Goal: Navigation & Orientation: Find specific page/section

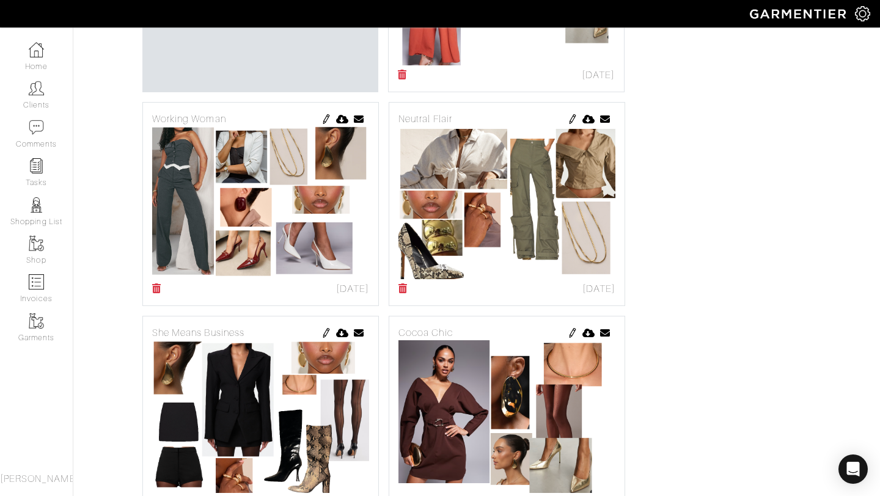
scroll to position [446, 0]
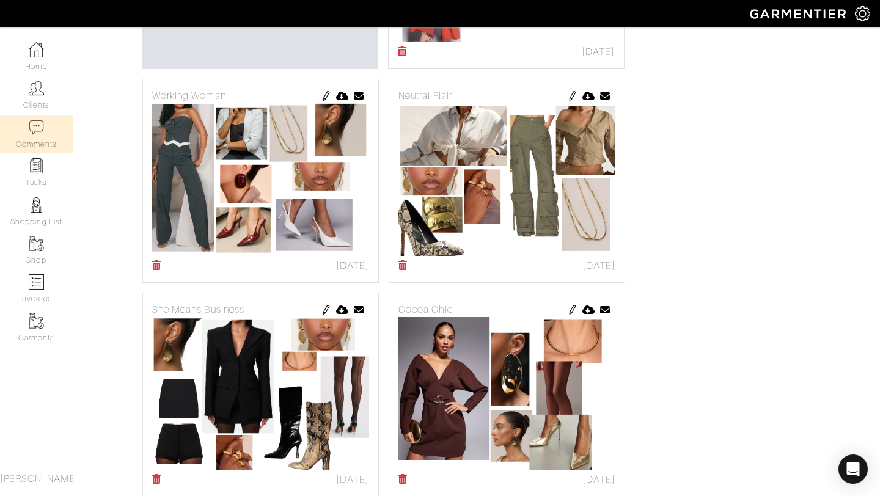
click at [45, 139] on link "Comments" at bounding box center [36, 134] width 73 height 38
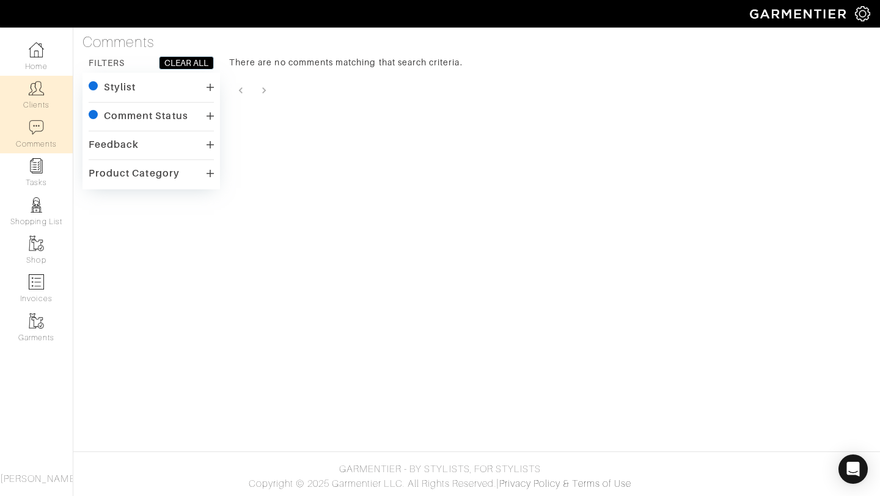
click at [46, 91] on link "Clients" at bounding box center [36, 95] width 73 height 38
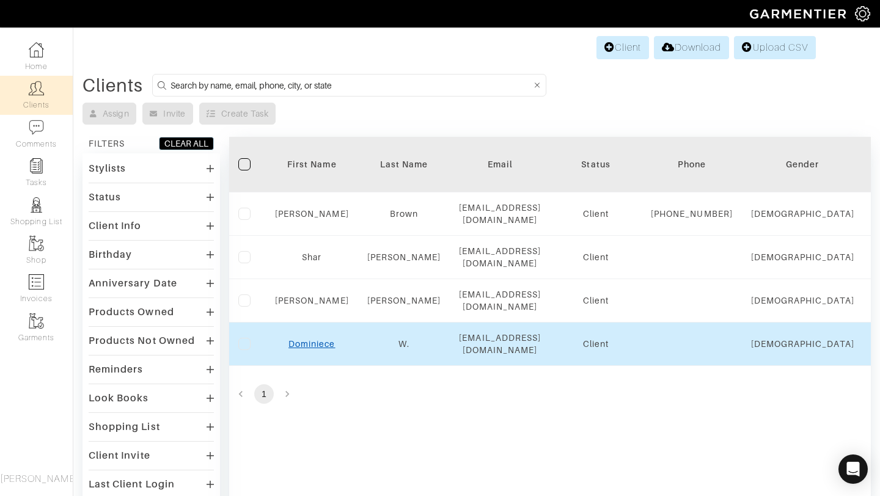
click at [292, 340] on link "Dominiece" at bounding box center [311, 344] width 46 height 10
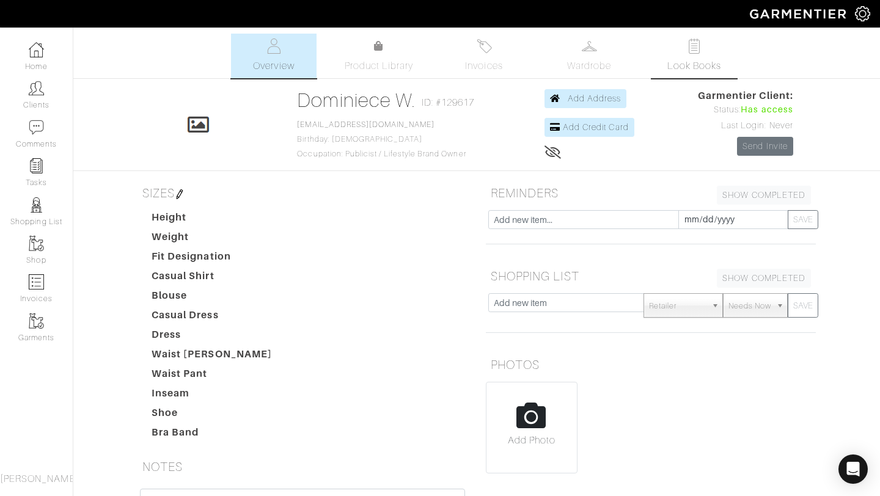
click at [683, 57] on link "Look Books" at bounding box center [694, 56] width 86 height 45
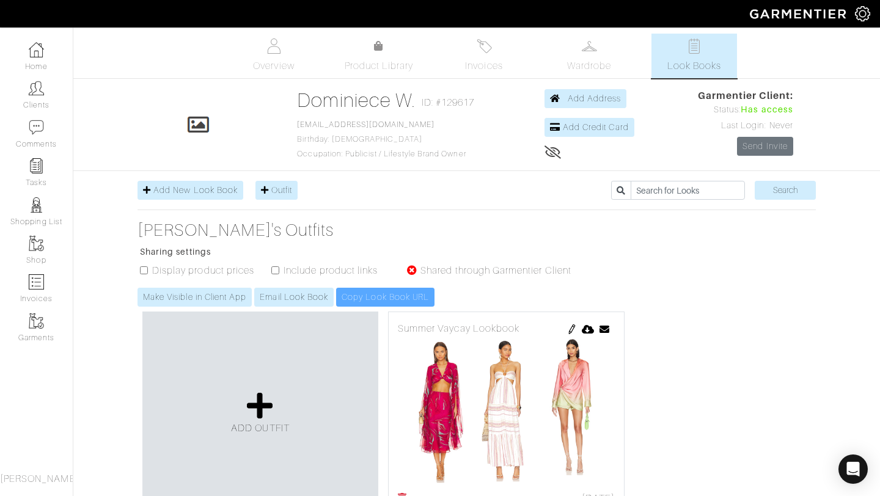
click at [701, 65] on span "Look Books" at bounding box center [694, 66] width 54 height 15
click at [282, 54] on link "Overview" at bounding box center [274, 56] width 86 height 45
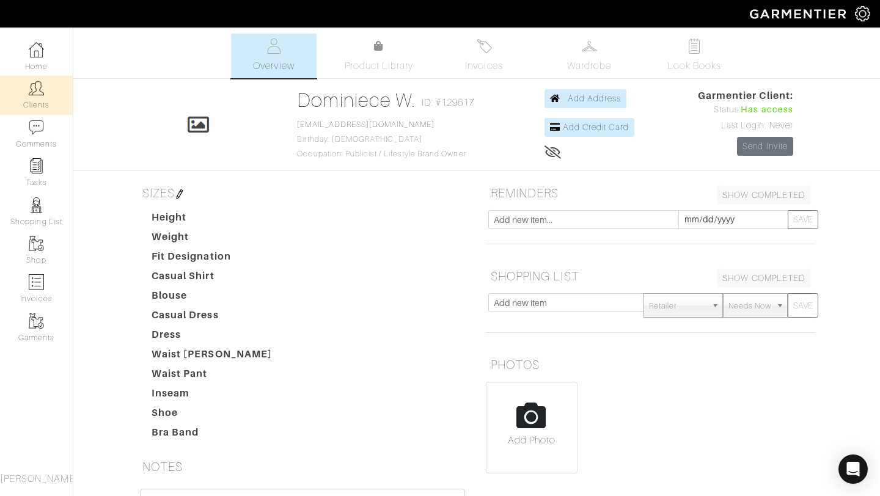
click at [43, 104] on link "Clients" at bounding box center [36, 95] width 73 height 38
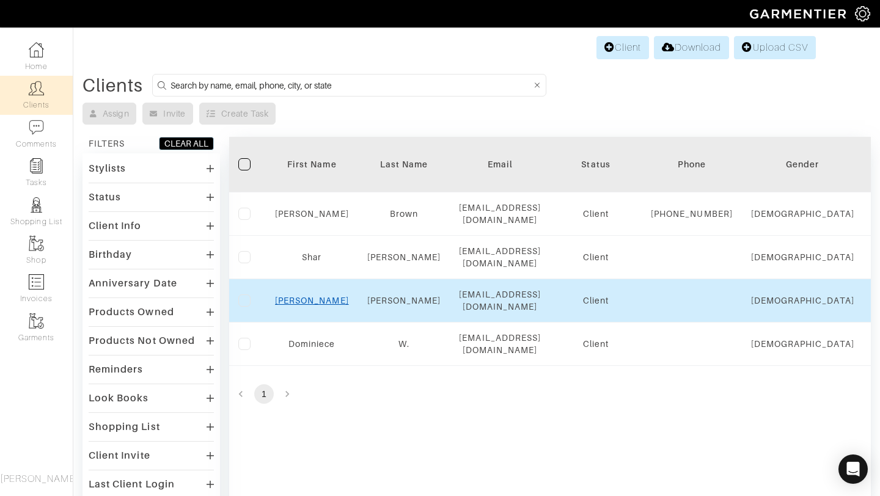
click at [313, 302] on link "Ashley" at bounding box center [312, 301] width 74 height 10
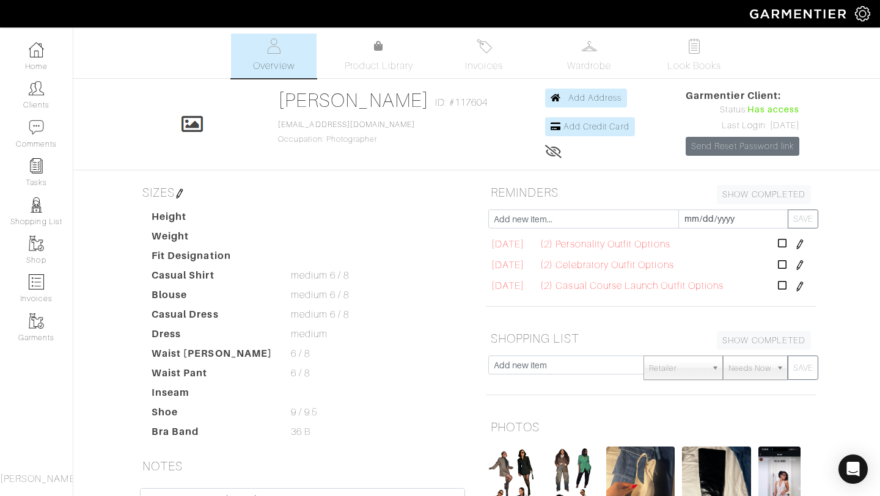
scroll to position [249, 0]
click at [590, 39] on img at bounding box center [589, 45] width 15 height 15
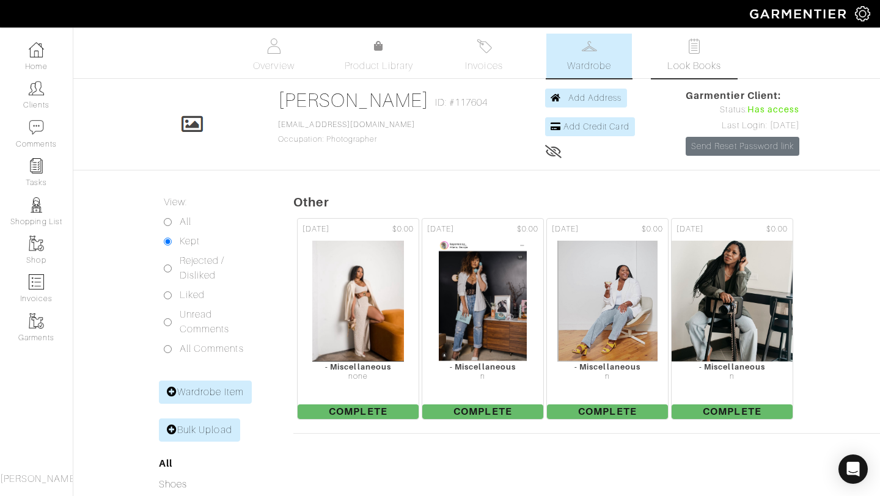
click at [698, 45] on img at bounding box center [694, 45] width 15 height 15
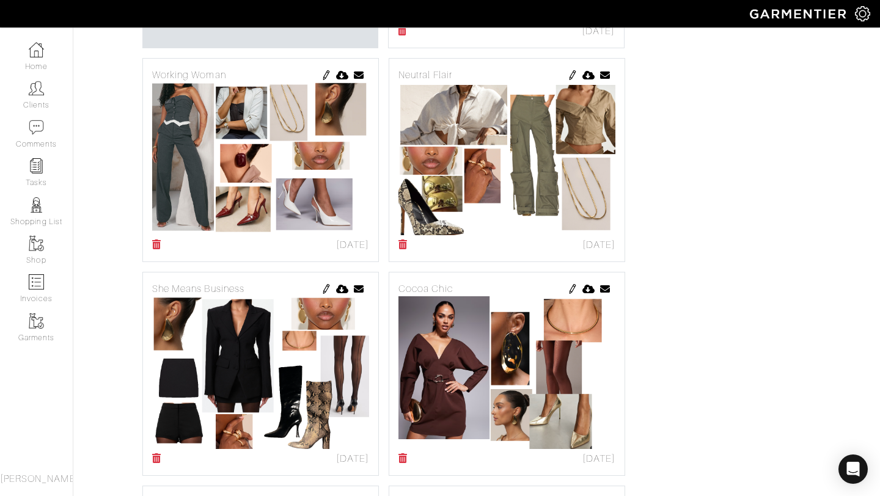
scroll to position [466, 0]
click at [459, 201] on img at bounding box center [506, 159] width 217 height 153
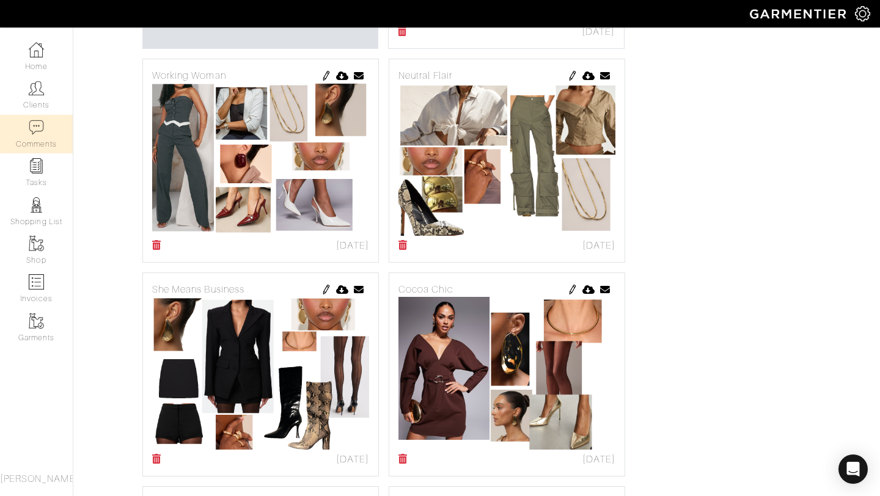
click at [44, 148] on link "Comments" at bounding box center [36, 134] width 73 height 38
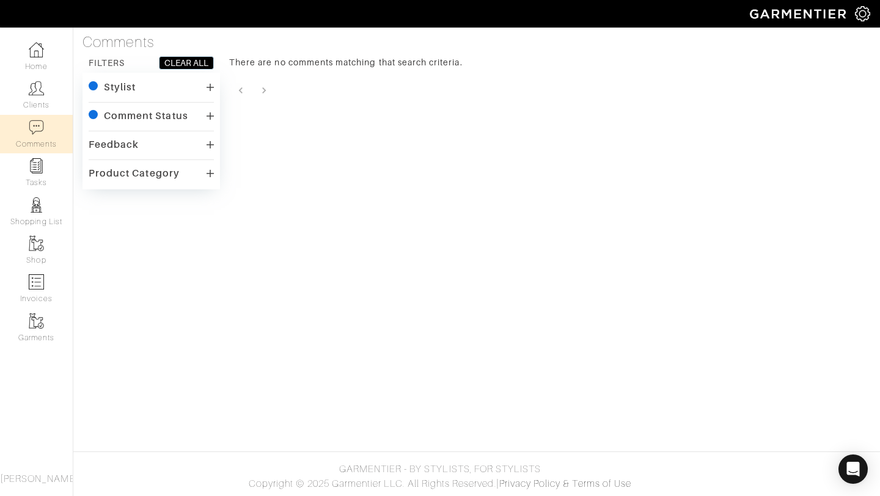
click at [200, 110] on div "Comment Status" at bounding box center [151, 117] width 125 height 18
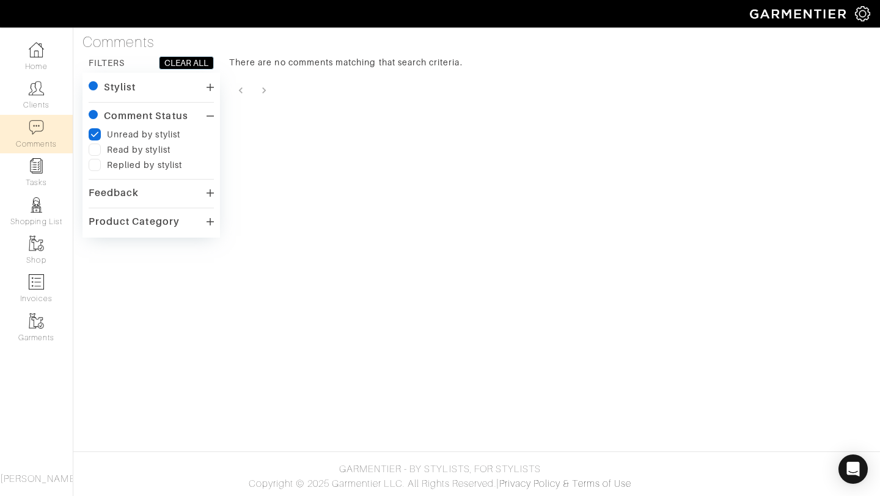
click at [95, 149] on label at bounding box center [95, 150] width 12 height 12
click at [0, 0] on input "checkbox" at bounding box center [0, 0] width 0 height 0
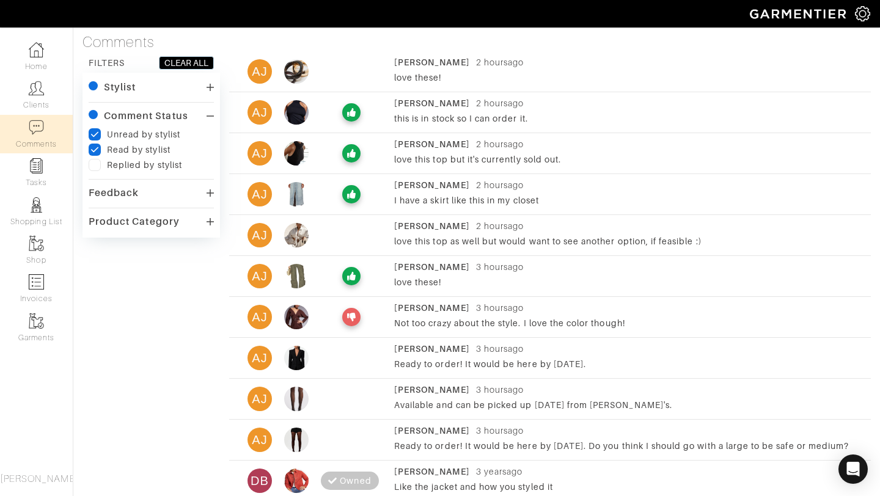
click at [769, 16] on img at bounding box center [799, 13] width 111 height 21
click at [38, 485] on div "[PERSON_NAME]" at bounding box center [36, 479] width 73 height 15
click at [38, 475] on span "[PERSON_NAME]" at bounding box center [39, 478] width 79 height 11
click at [26, 319] on link "Garments" at bounding box center [36, 328] width 73 height 38
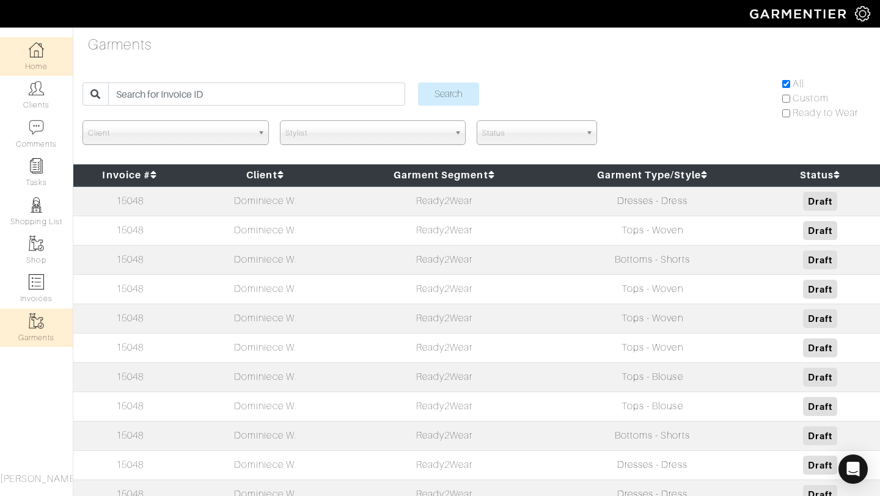
click at [21, 74] on link "Home" at bounding box center [36, 56] width 73 height 38
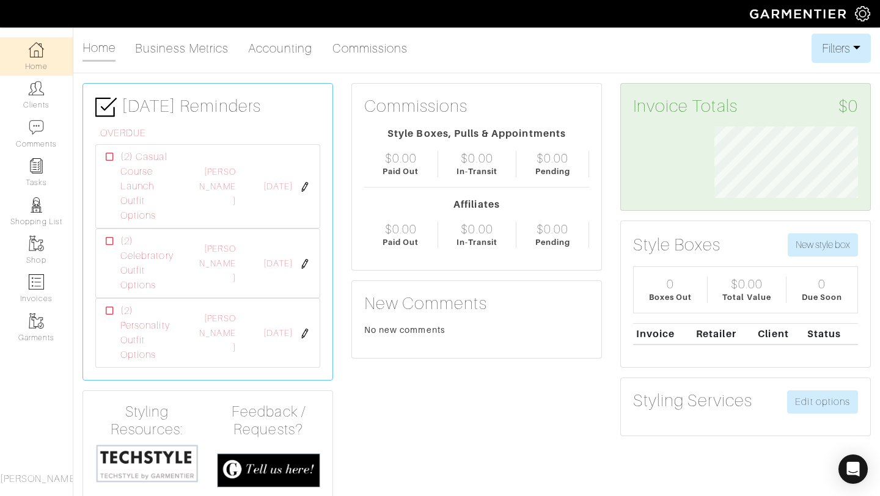
scroll to position [71, 162]
click at [853, 14] on img at bounding box center [799, 13] width 111 height 21
click at [862, 14] on img at bounding box center [862, 13] width 15 height 15
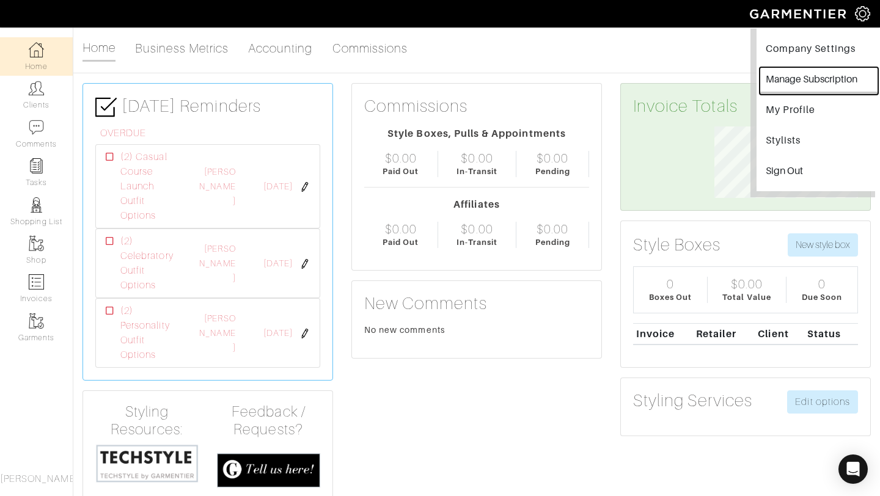
click at [808, 76] on button "Manage Subscription" at bounding box center [818, 80] width 119 height 27
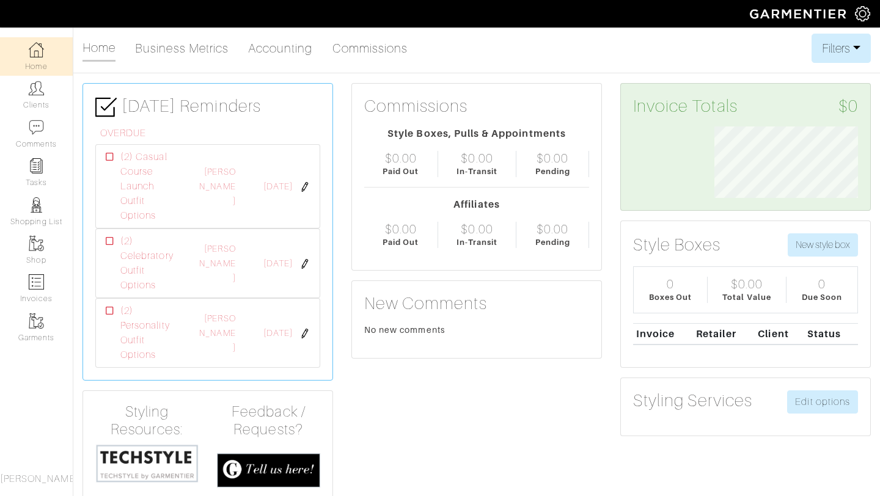
scroll to position [71, 162]
click at [27, 104] on link "Clients" at bounding box center [36, 95] width 73 height 38
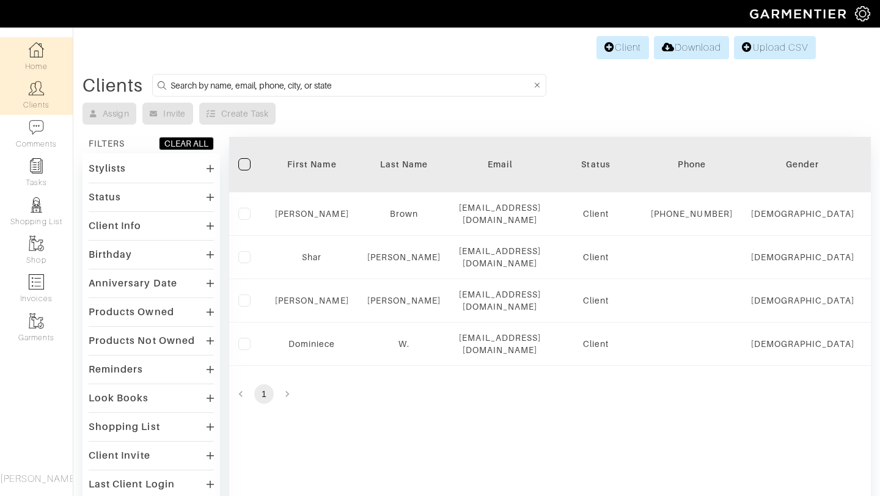
click at [34, 60] on link "Home" at bounding box center [36, 56] width 73 height 38
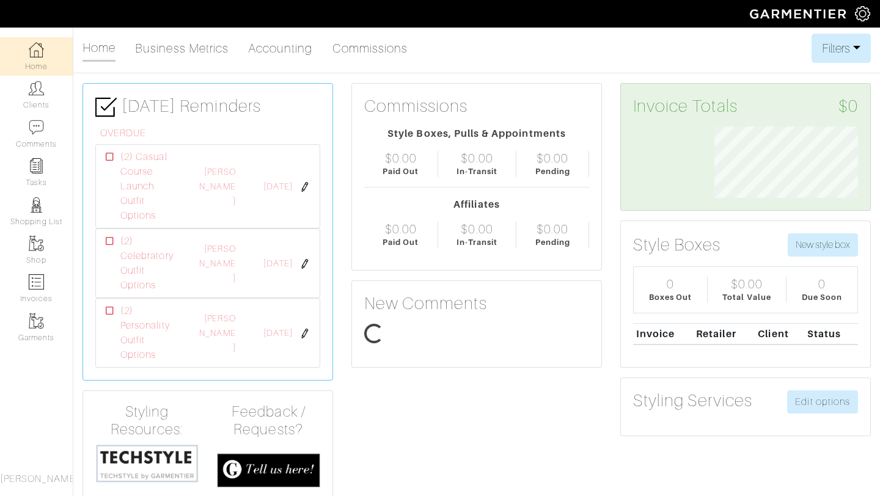
scroll to position [71, 162]
click at [57, 97] on link "Clients" at bounding box center [36, 95] width 73 height 38
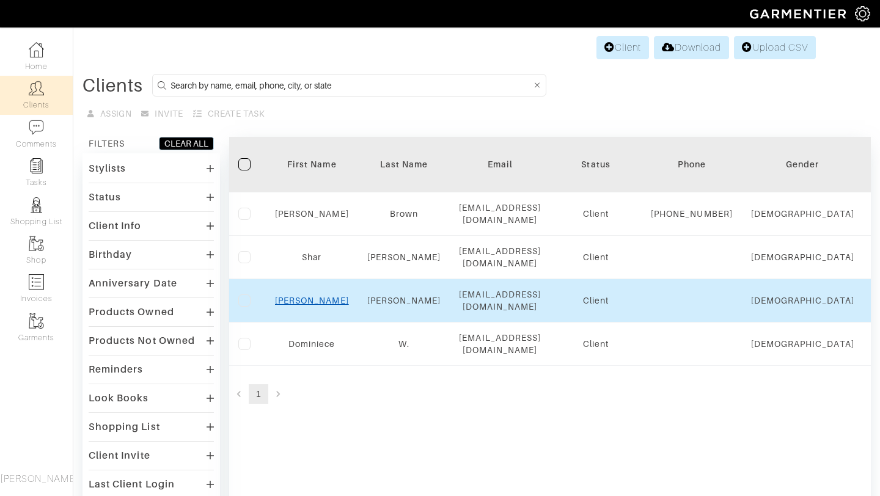
click at [312, 300] on link "Ashley" at bounding box center [312, 301] width 74 height 10
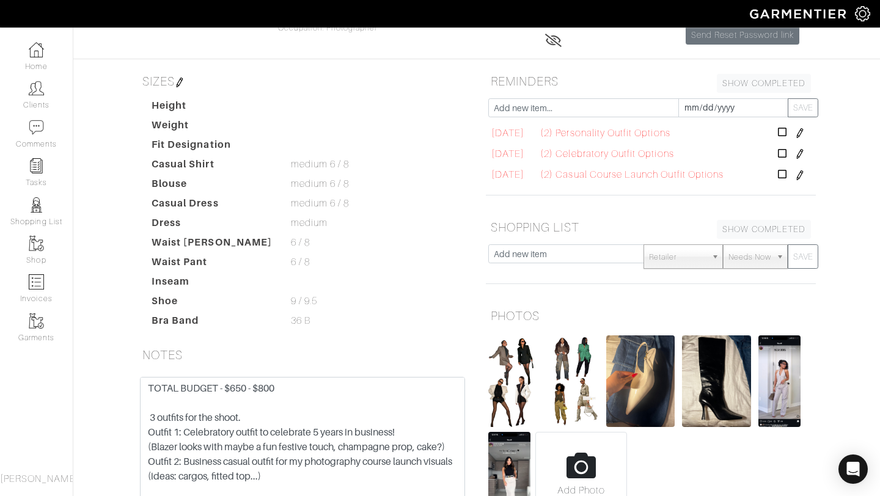
scroll to position [249, 0]
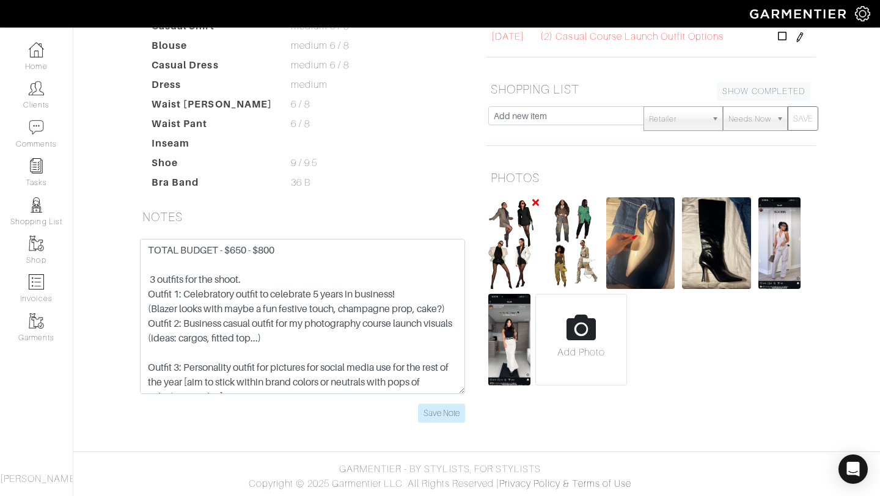
click at [519, 239] on img at bounding box center [513, 243] width 51 height 92
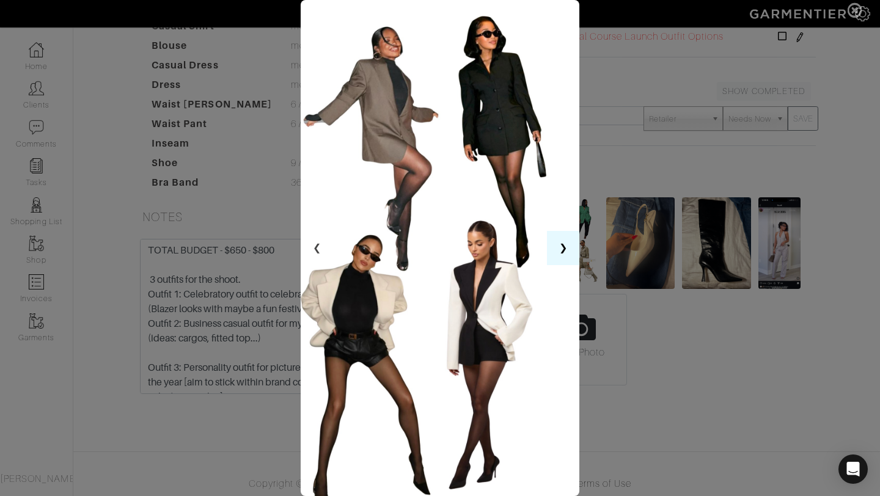
click at [558, 250] on button "❯" at bounding box center [563, 248] width 32 height 34
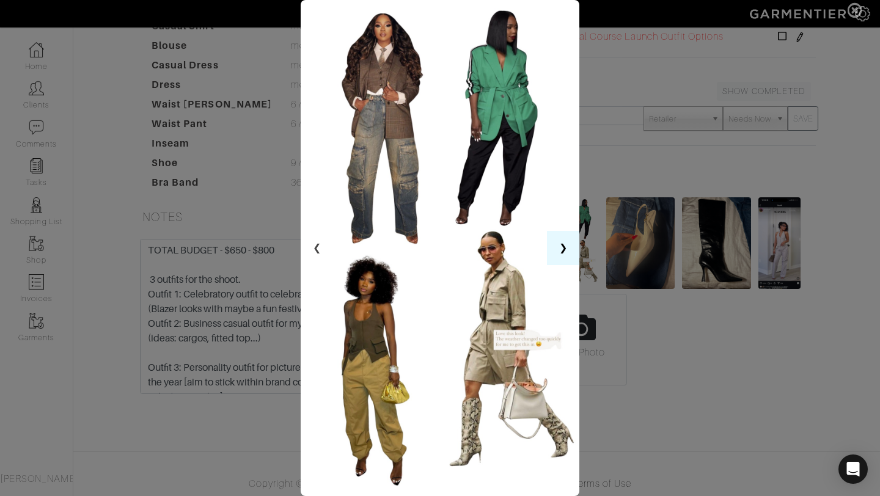
click at [558, 250] on button "❯" at bounding box center [563, 248] width 32 height 34
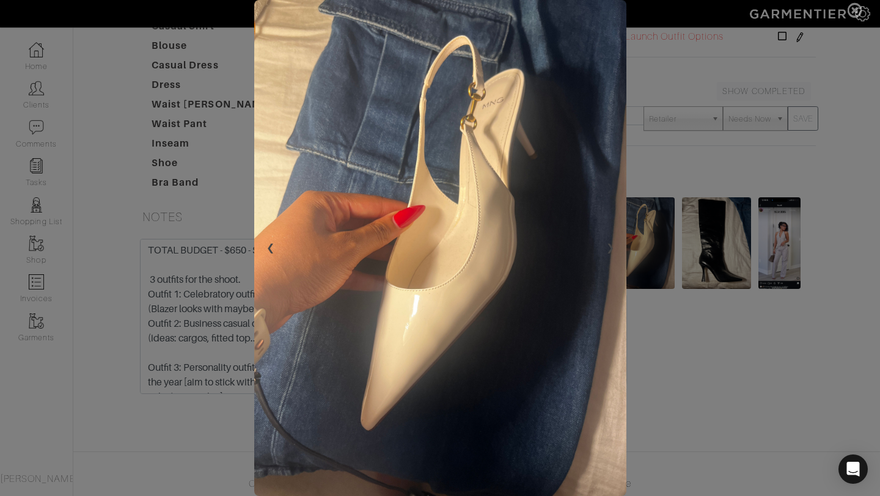
click at [835, 51] on span at bounding box center [440, 248] width 880 height 496
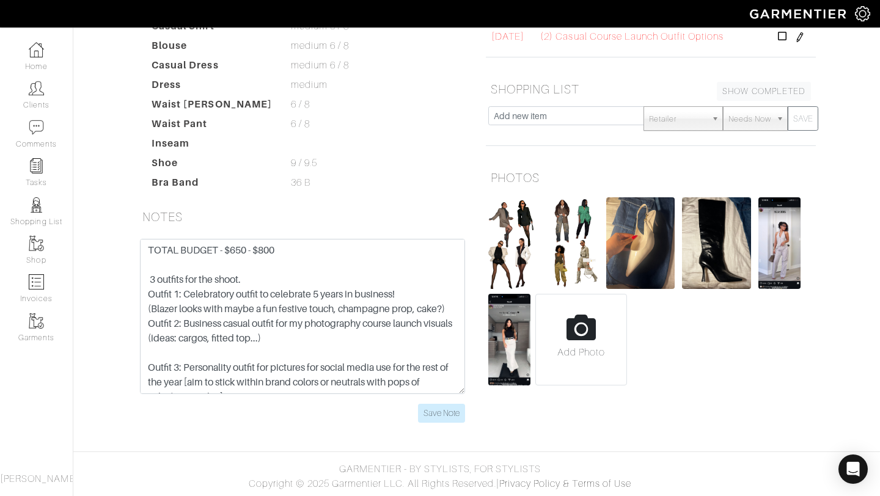
scroll to position [0, 0]
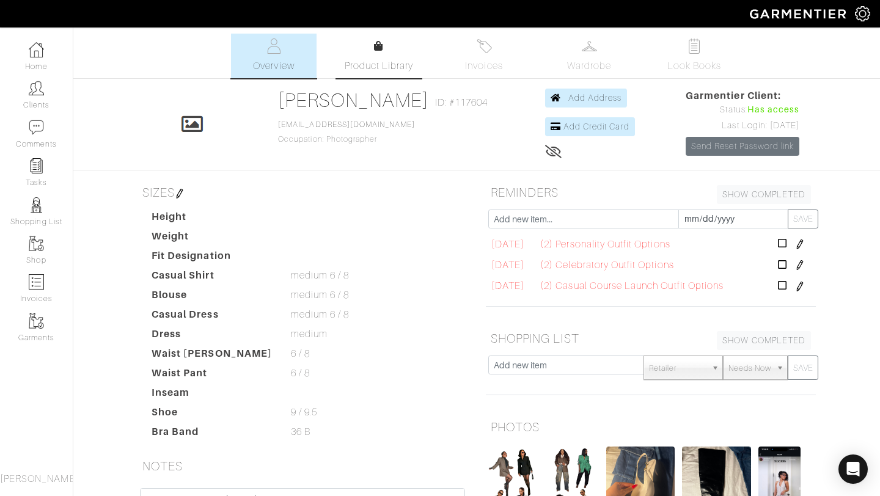
click at [407, 49] on link "Product Library" at bounding box center [379, 56] width 86 height 34
click at [366, 53] on link "Product Library" at bounding box center [379, 56] width 86 height 34
click at [413, 68] on link "Product Library" at bounding box center [379, 56] width 86 height 34
click at [724, 59] on link "Look Books" at bounding box center [694, 56] width 86 height 45
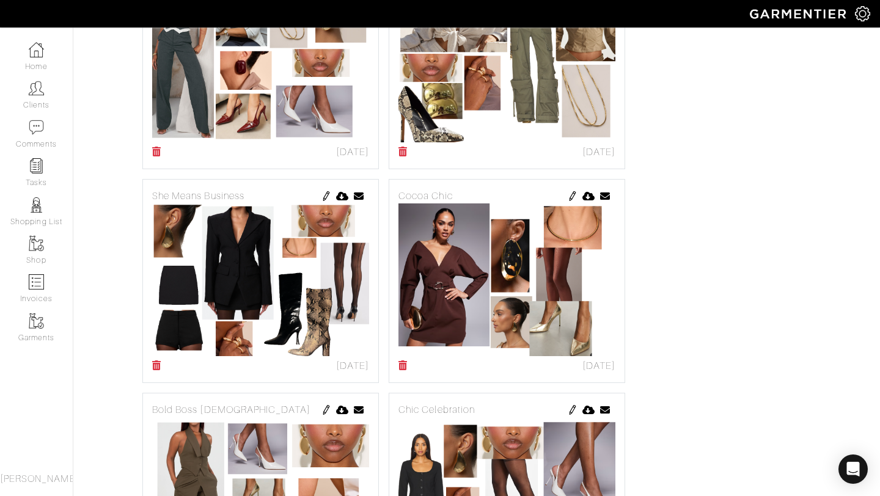
scroll to position [561, 0]
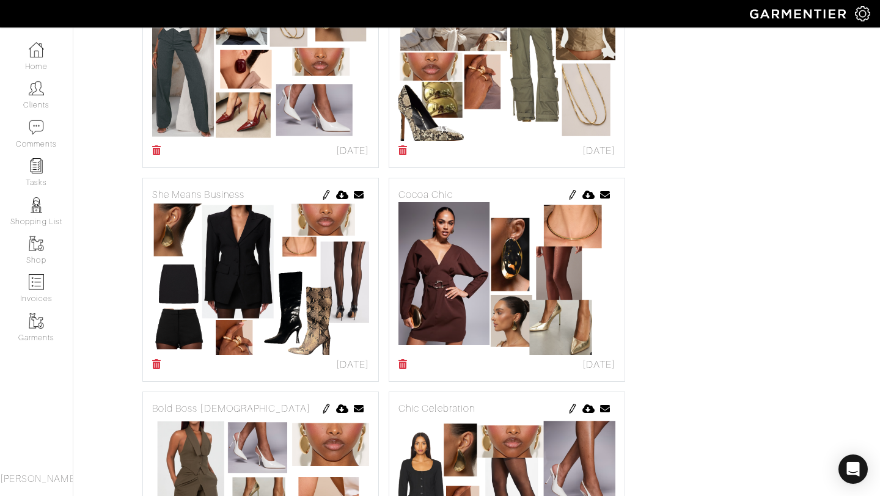
click at [530, 309] on img at bounding box center [506, 278] width 217 height 153
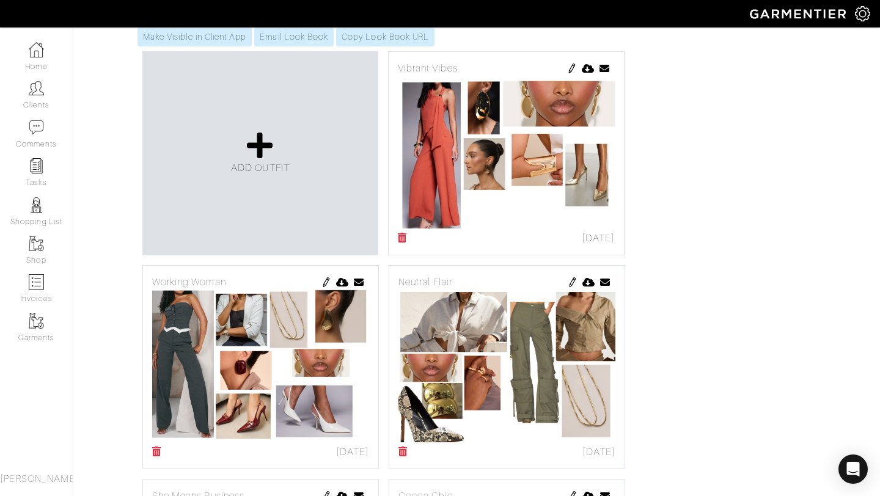
scroll to position [215, 0]
